Goal: Information Seeking & Learning: Learn about a topic

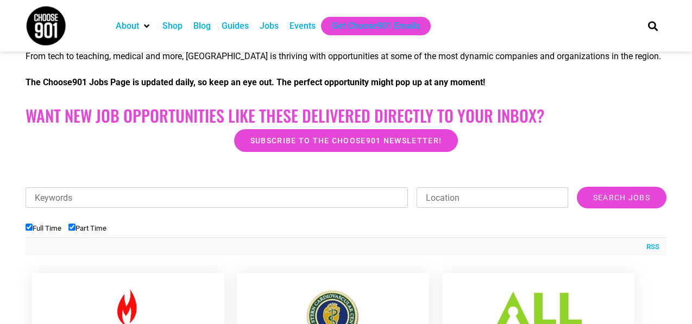
scroll to position [239, 0]
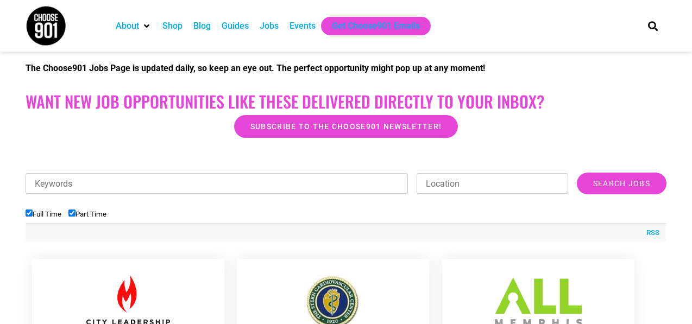
click at [571, 184] on div "Keywords Location Category Administrative Communication Counseling Creative Cus…" at bounding box center [346, 189] width 641 height 33
click at [603, 178] on input "Search Jobs" at bounding box center [622, 184] width 90 height 22
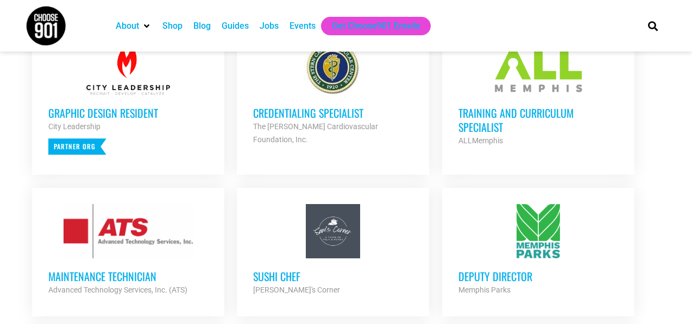
scroll to position [478, 0]
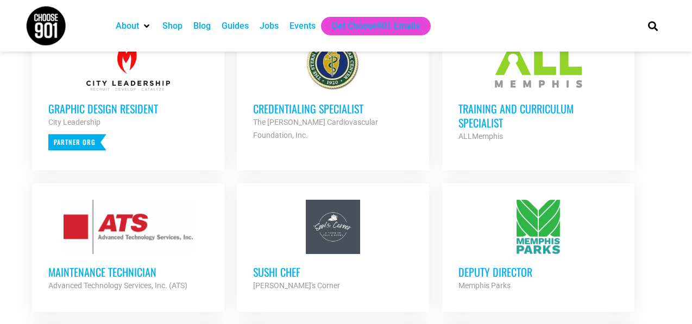
click at [91, 106] on h3 "Graphic Design Resident" at bounding box center [128, 109] width 160 height 14
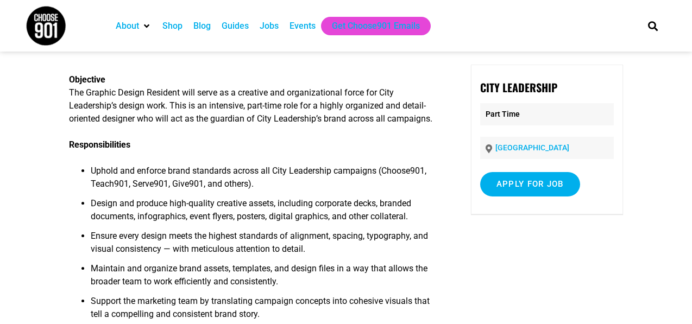
scroll to position [65, 0]
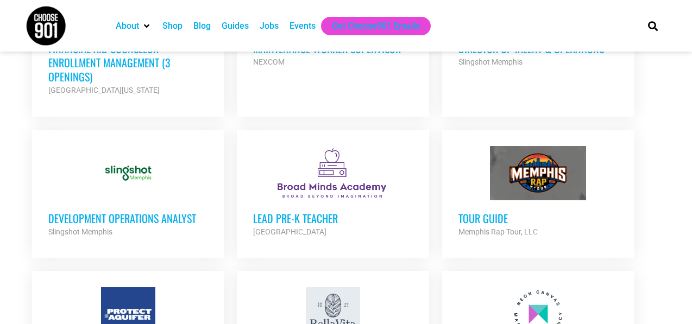
scroll to position [999, 0]
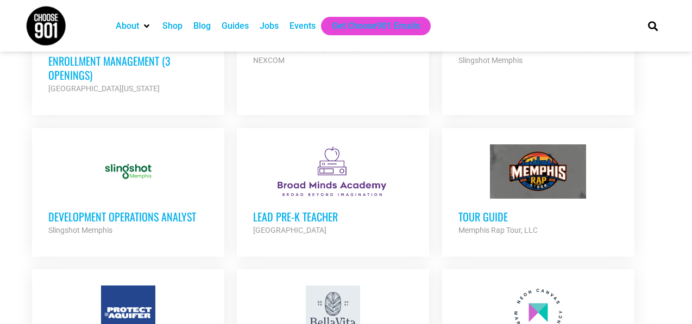
click at [541, 199] on div "Tour Guide Memphis Rap Tour, LLC Partner Org" at bounding box center [538, 218] width 160 height 38
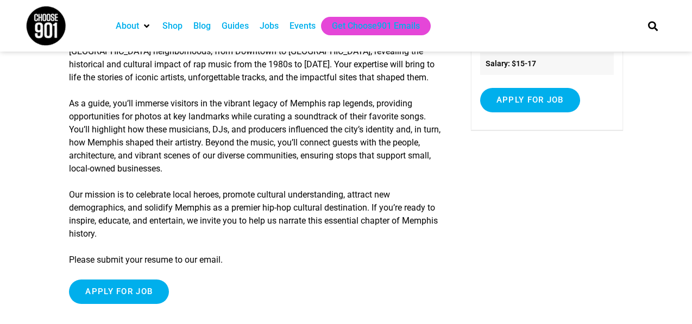
scroll to position [195, 0]
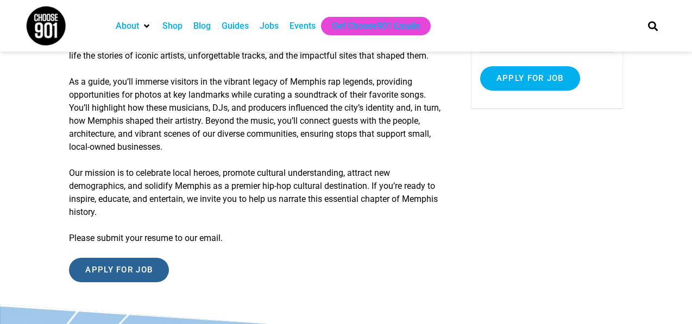
click at [103, 277] on input "Apply for job" at bounding box center [119, 270] width 100 height 24
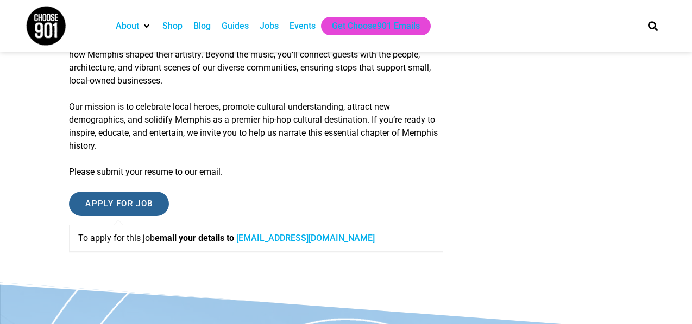
scroll to position [282, 0]
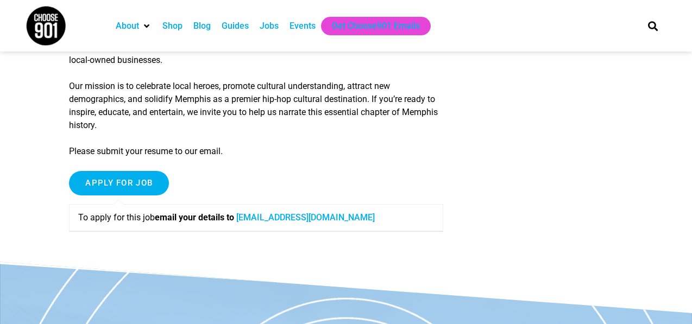
click at [268, 214] on link "team@memphisraptour.com" at bounding box center [305, 217] width 138 height 10
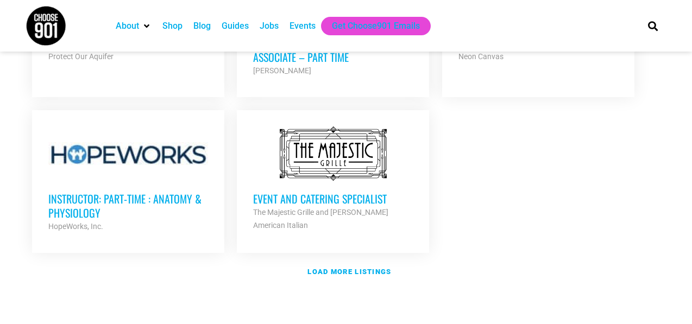
scroll to position [1347, 0]
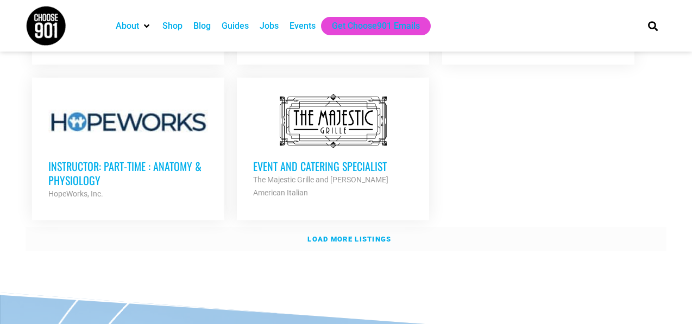
click at [376, 235] on strong "Load more listings" at bounding box center [349, 239] width 84 height 8
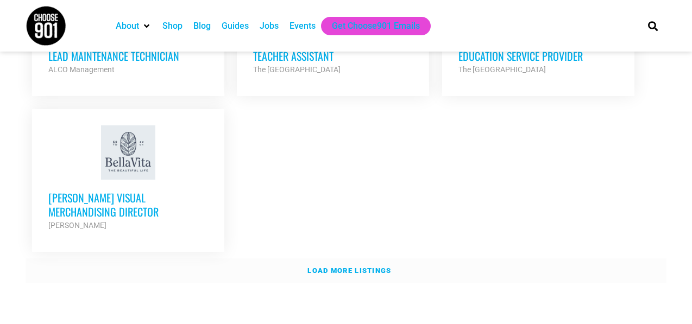
scroll to position [2411, 0]
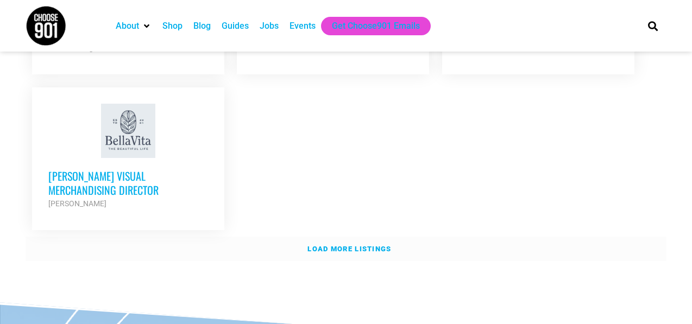
click at [376, 237] on link "Load more listings" at bounding box center [346, 249] width 641 height 25
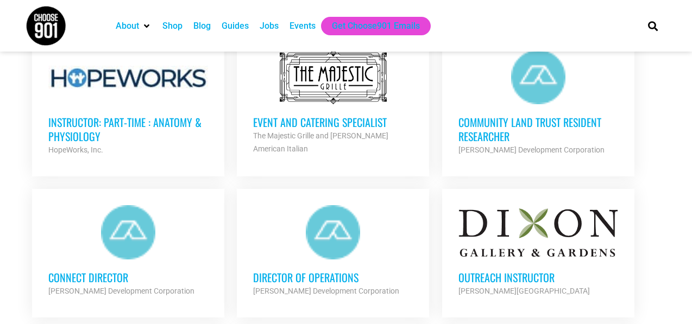
scroll to position [1390, 0]
click at [92, 271] on h3 "Connect Director" at bounding box center [128, 278] width 160 height 14
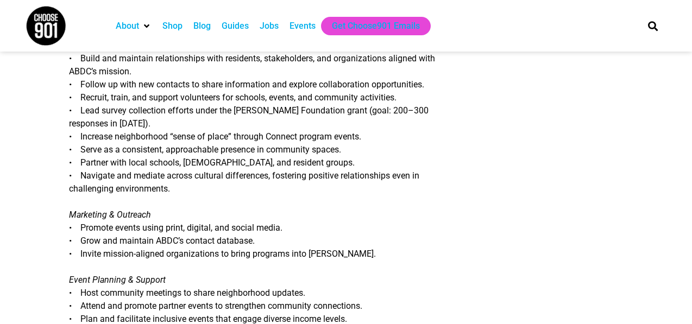
scroll to position [347, 0]
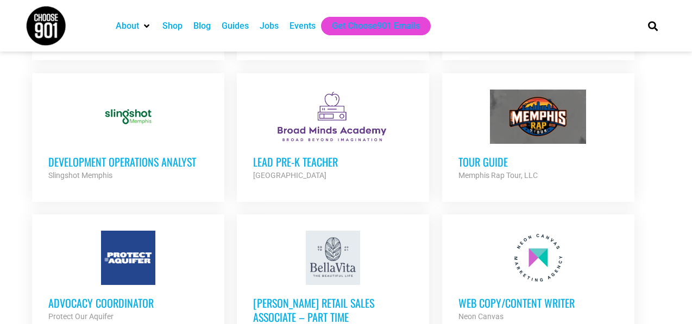
scroll to position [1042, 0]
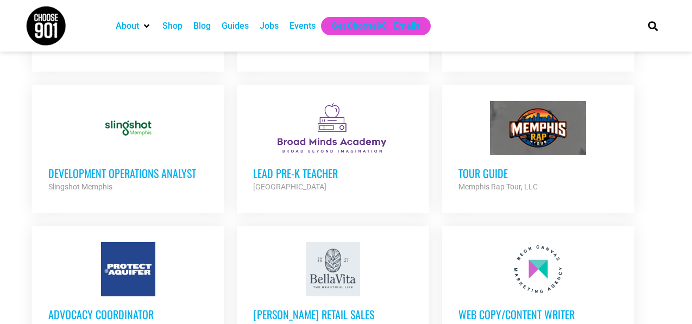
click at [109, 127] on div at bounding box center [128, 128] width 160 height 54
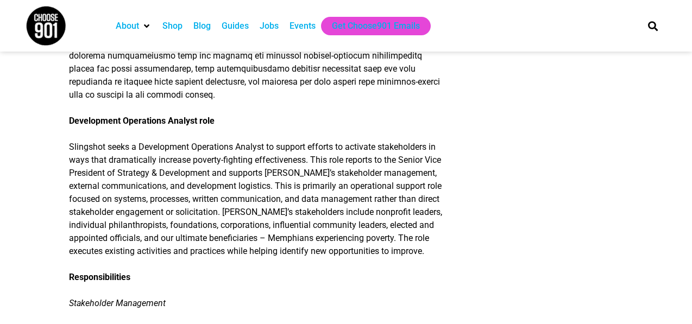
scroll to position [369, 0]
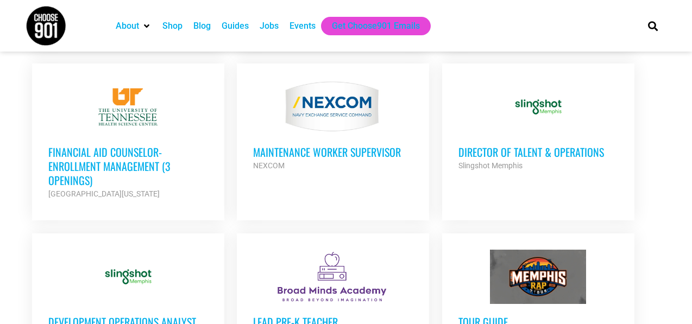
scroll to position [870, 0]
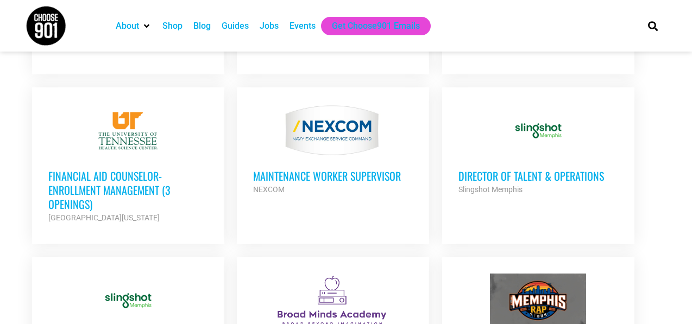
click at [566, 169] on h3 "Director of Talent & Operations" at bounding box center [538, 176] width 160 height 14
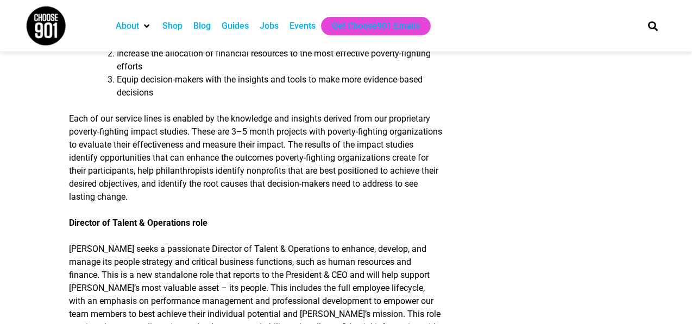
scroll to position [391, 0]
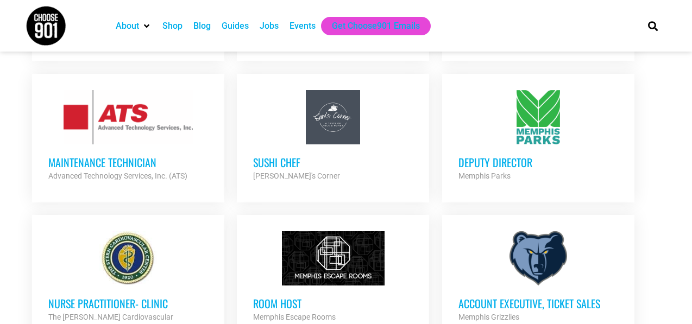
scroll to position [566, 0]
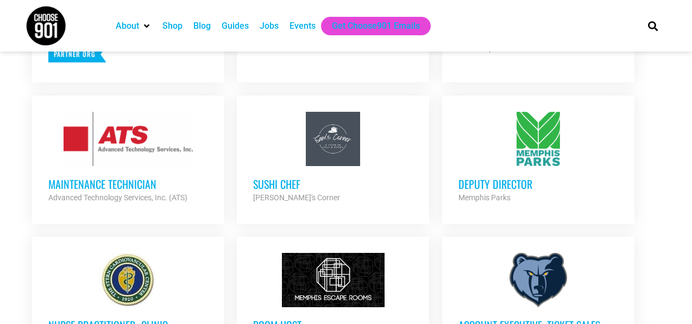
click at [527, 180] on h3 "Deputy Director" at bounding box center [538, 184] width 160 height 14
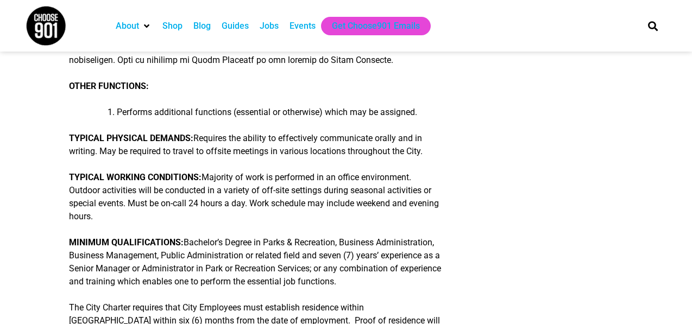
scroll to position [369, 0]
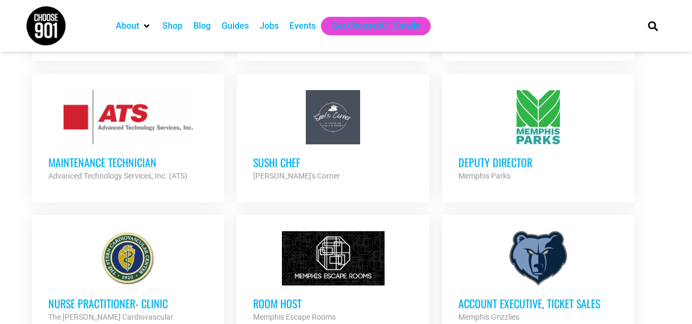
click at [102, 160] on h3 "Maintenance Technician" at bounding box center [128, 162] width 160 height 14
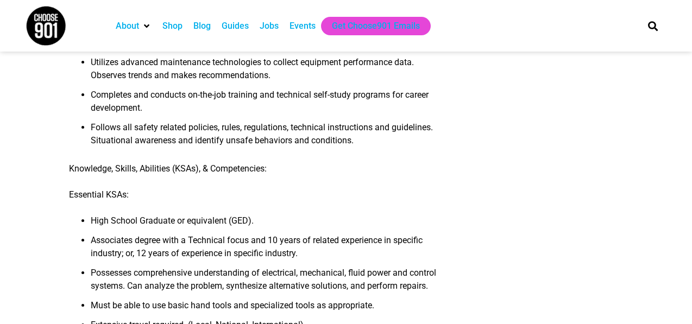
scroll to position [478, 0]
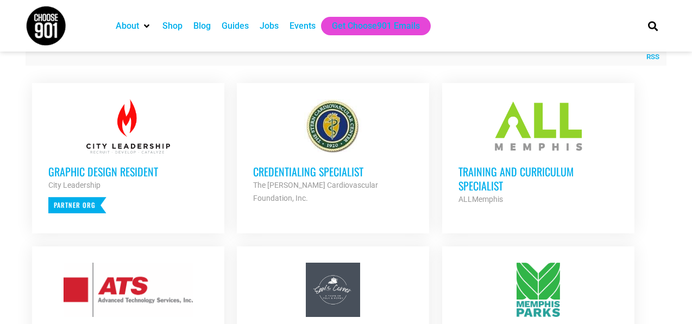
scroll to position [393, 0]
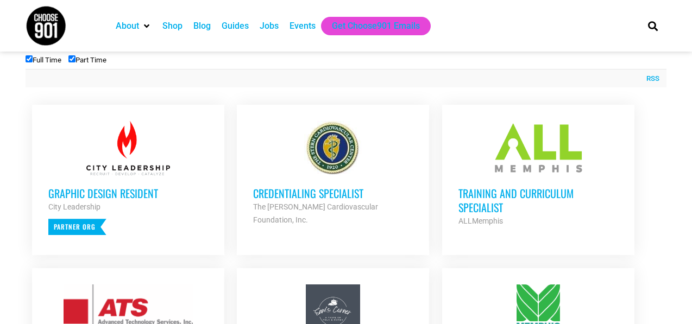
click at [477, 198] on h3 "Training and Curriculum Specialist" at bounding box center [538, 200] width 160 height 28
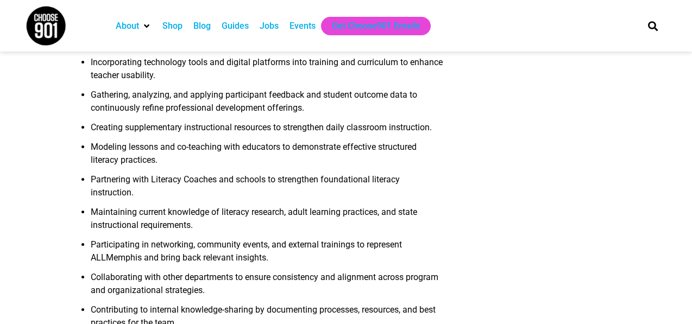
scroll to position [521, 0]
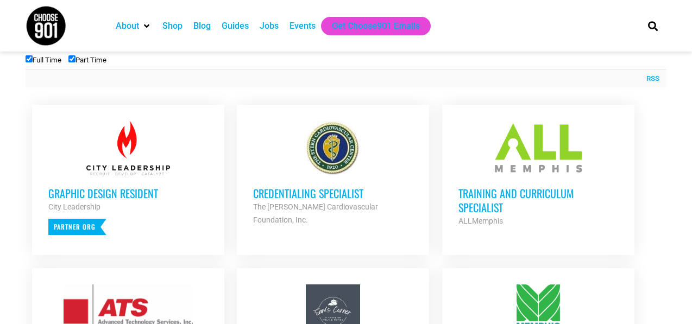
scroll to position [393, 0]
